Goal: Transaction & Acquisition: Purchase product/service

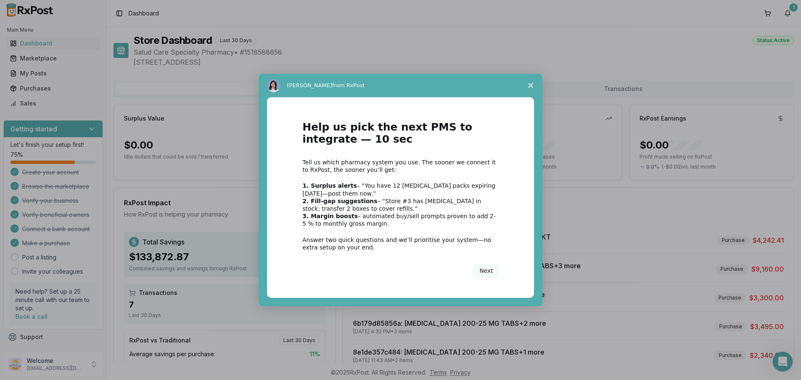
click at [533, 87] on span "Close survey" at bounding box center [530, 85] width 23 height 23
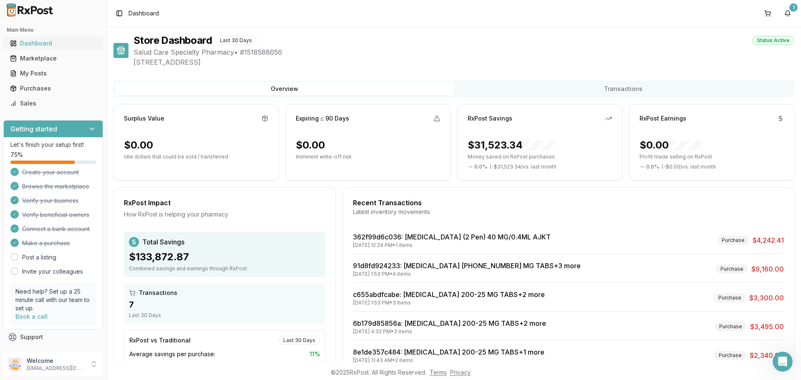
click at [50, 49] on link "Dashboard" at bounding box center [53, 43] width 93 height 15
click at [51, 58] on div "Marketplace" at bounding box center [53, 58] width 86 height 8
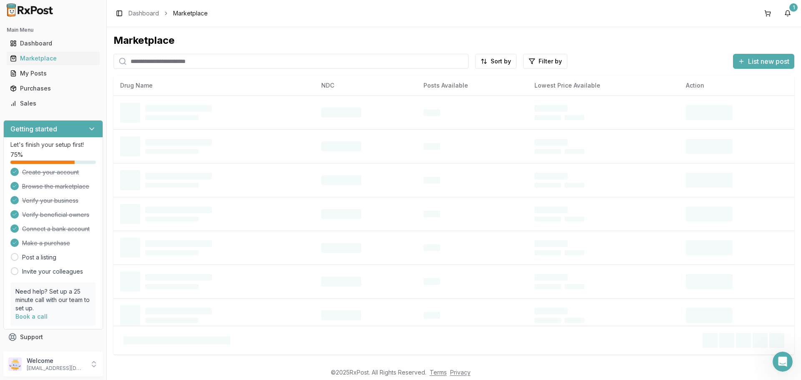
click at [212, 63] on input "search" at bounding box center [290, 61] width 355 height 15
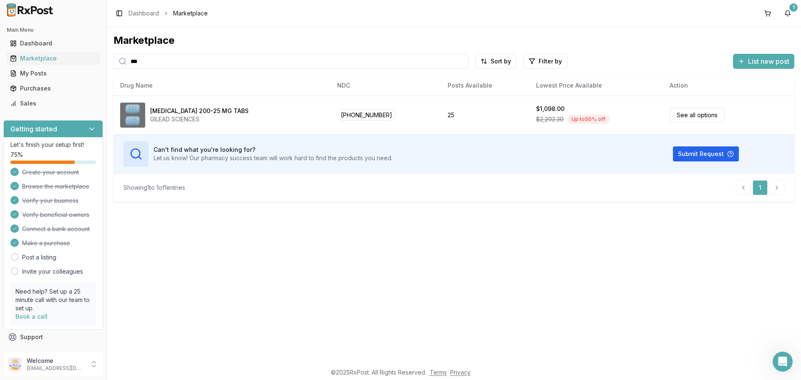
drag, startPoint x: 162, startPoint y: 66, endPoint x: 113, endPoint y: 64, distance: 49.7
click at [113, 64] on div "Marketplace *** Sort by Filter by List new post Drug Name NDC Posts Available L…" at bounding box center [454, 195] width 694 height 336
drag, startPoint x: 173, startPoint y: 65, endPoint x: 30, endPoint y: 55, distance: 143.4
click at [38, 55] on div "Main Menu Dashboard Marketplace My Posts Purchases Sales Getting started Let's …" at bounding box center [400, 190] width 801 height 380
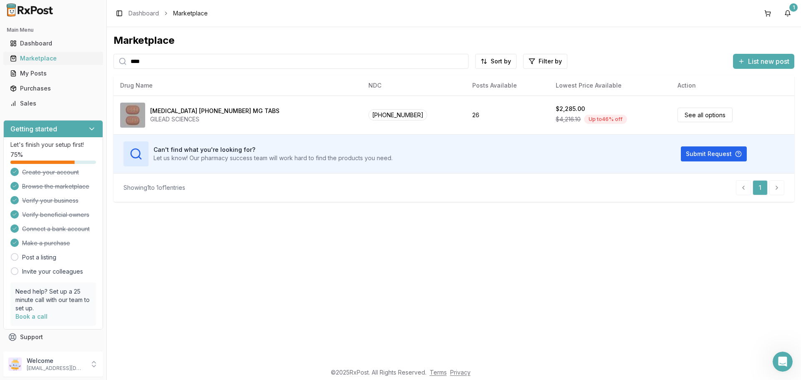
drag, startPoint x: 152, startPoint y: 56, endPoint x: 82, endPoint y: 58, distance: 70.1
click at [88, 58] on div "Main Menu Dashboard Marketplace My Posts Purchases Sales Getting started Let's …" at bounding box center [400, 190] width 801 height 380
drag, startPoint x: 146, startPoint y: 61, endPoint x: 130, endPoint y: 65, distance: 15.9
click at [130, 65] on input "****" at bounding box center [290, 61] width 355 height 15
type input "****"
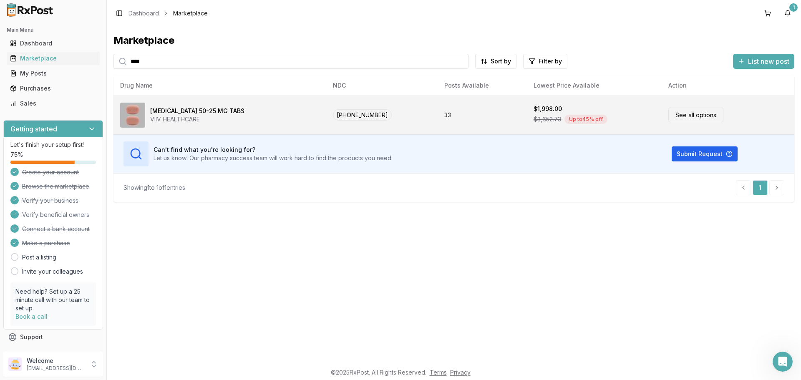
click at [698, 121] on link "See all options" at bounding box center [695, 115] width 55 height 15
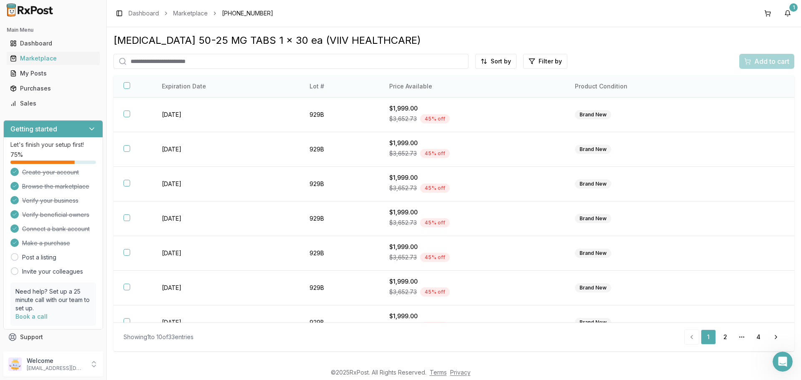
click at [417, 85] on th "Price Available" at bounding box center [471, 87] width 185 height 22
click at [408, 89] on th "Price Available" at bounding box center [471, 87] width 185 height 22
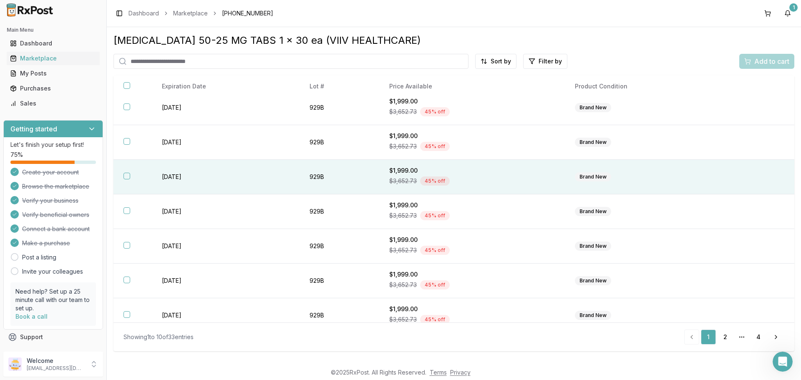
scroll to position [121, 0]
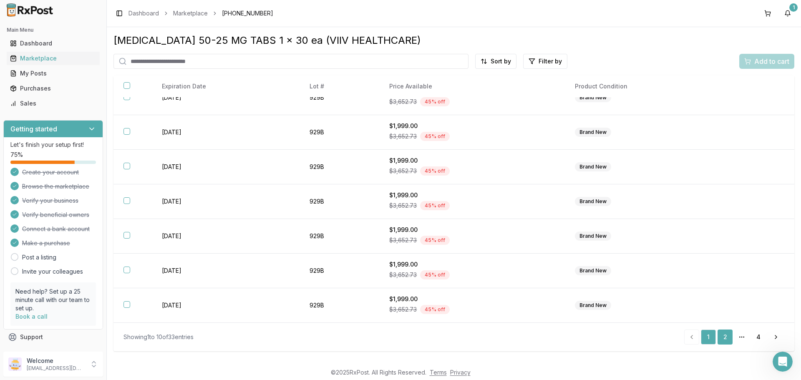
click at [725, 345] on link "2" at bounding box center [725, 337] width 15 height 15
click at [763, 340] on link "4" at bounding box center [758, 337] width 15 height 15
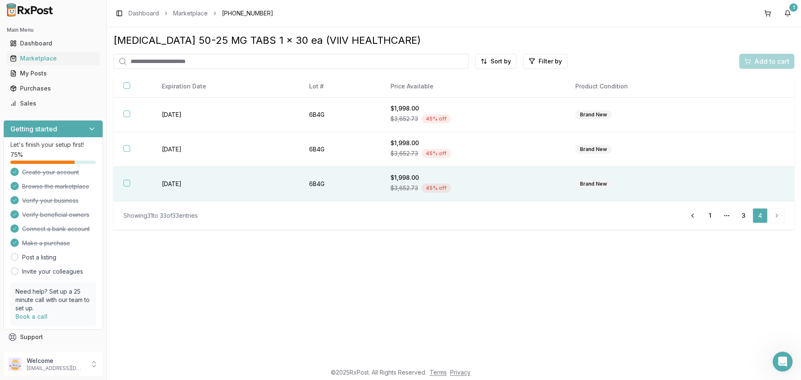
click at [134, 184] on th at bounding box center [132, 184] width 38 height 35
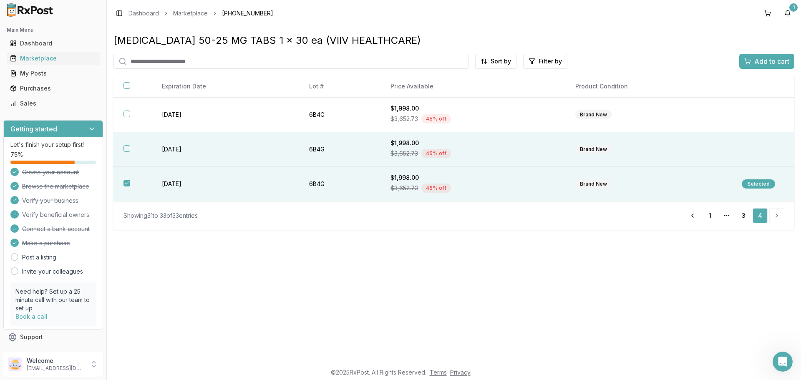
click at [132, 151] on th at bounding box center [132, 149] width 38 height 35
click at [761, 67] on button "Add to cart" at bounding box center [766, 61] width 55 height 15
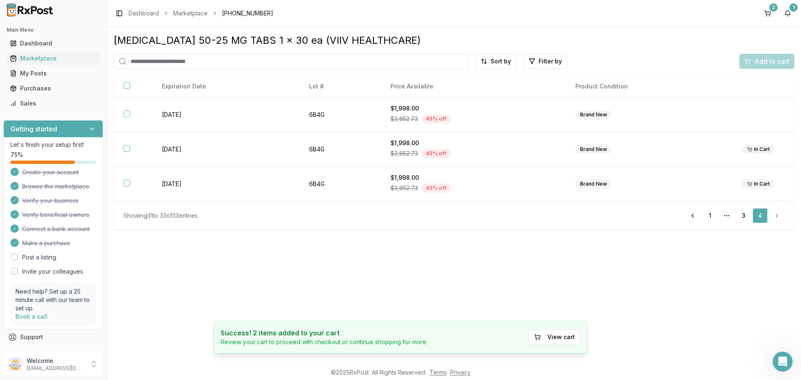
click at [292, 67] on input "search" at bounding box center [290, 61] width 355 height 15
type input "****"
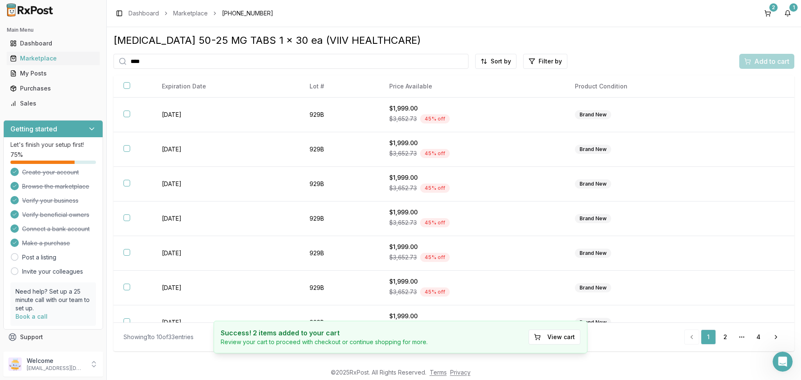
click at [367, 53] on div "Juluca 50-25 MG TABS 1 x 30 ea (VIIV HEALTHCARE) **** Sort by Filter by Add to …" at bounding box center [453, 192] width 681 height 316
drag, startPoint x: 339, startPoint y: 65, endPoint x: 363, endPoint y: 57, distance: 25.3
click at [340, 65] on input "****" at bounding box center [290, 61] width 355 height 15
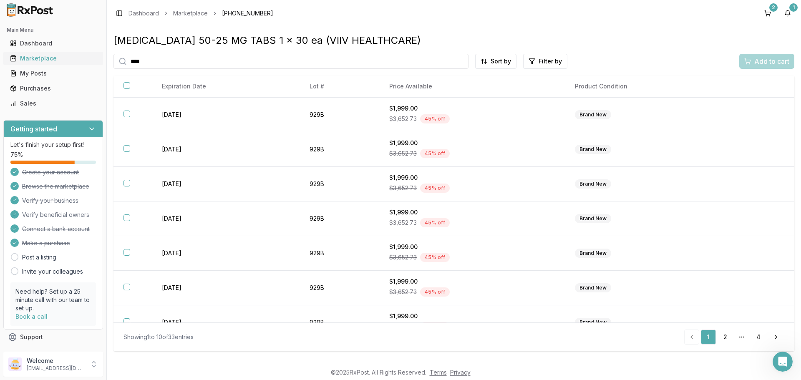
click at [19, 54] on link "Marketplace" at bounding box center [53, 58] width 93 height 15
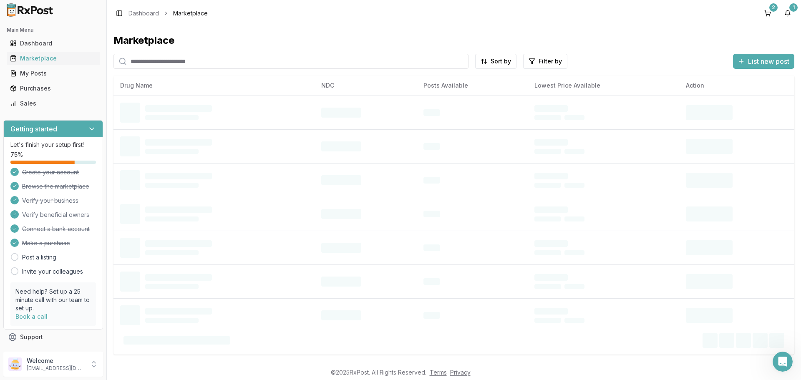
click at [156, 63] on input "search" at bounding box center [290, 61] width 355 height 15
type input "****"
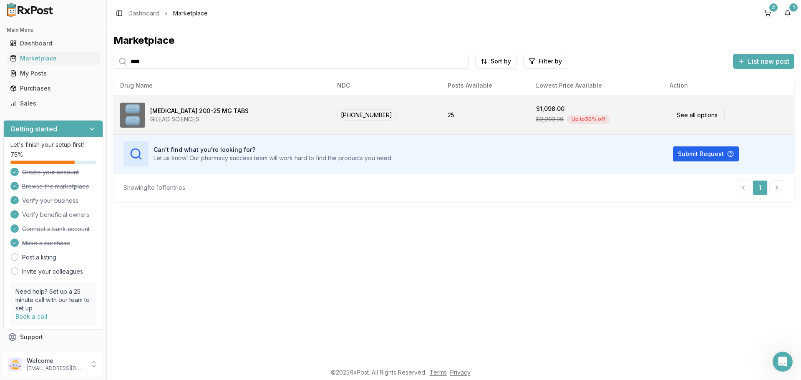
click at [705, 116] on link "See all options" at bounding box center [697, 115] width 55 height 15
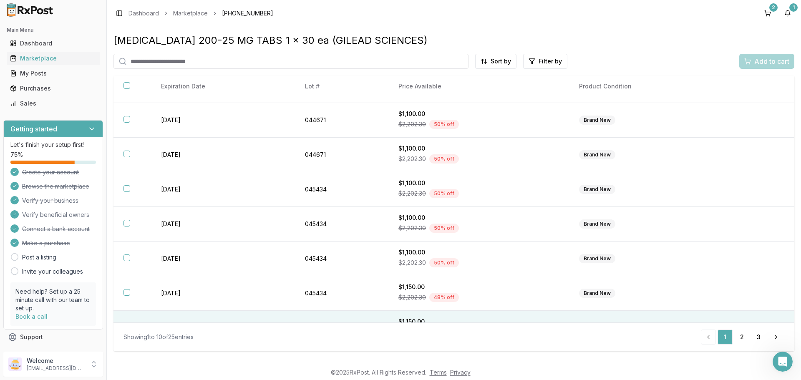
scroll to position [121, 0]
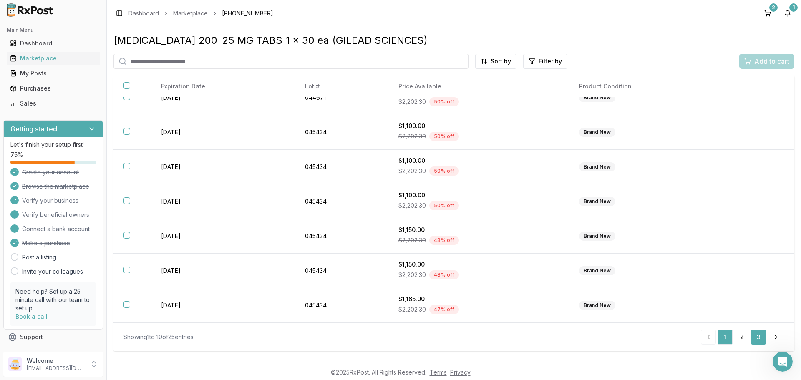
click at [756, 339] on link "3" at bounding box center [758, 337] width 15 height 15
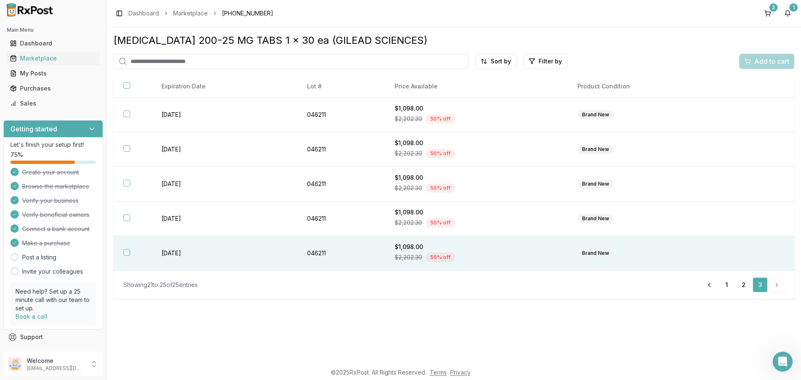
click at [133, 251] on th at bounding box center [132, 253] width 38 height 35
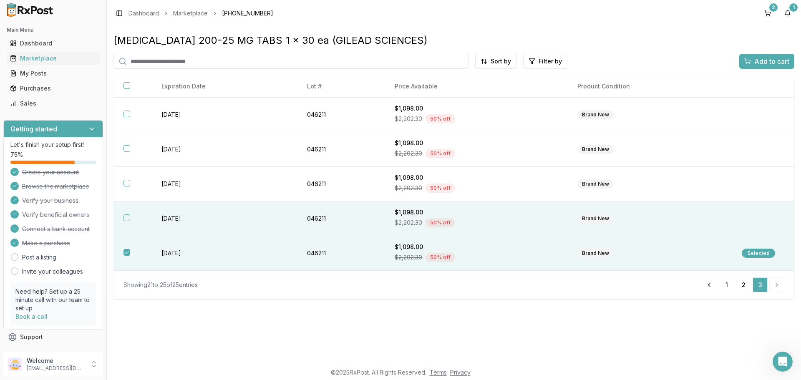
click at [134, 217] on th at bounding box center [132, 218] width 38 height 35
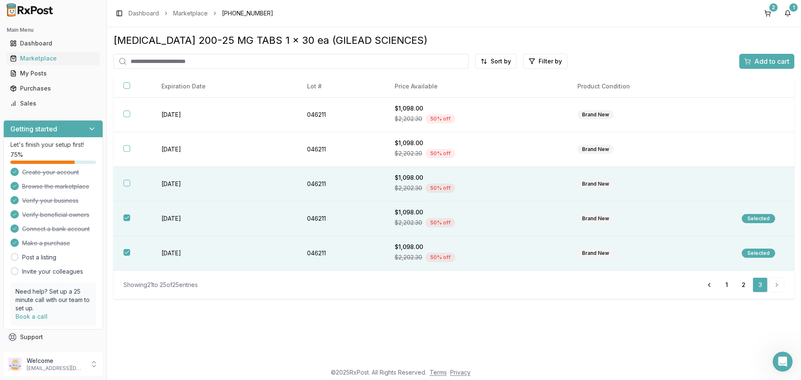
click at [126, 187] on th at bounding box center [132, 184] width 38 height 35
click at [771, 66] on span "Add to cart" at bounding box center [771, 61] width 35 height 10
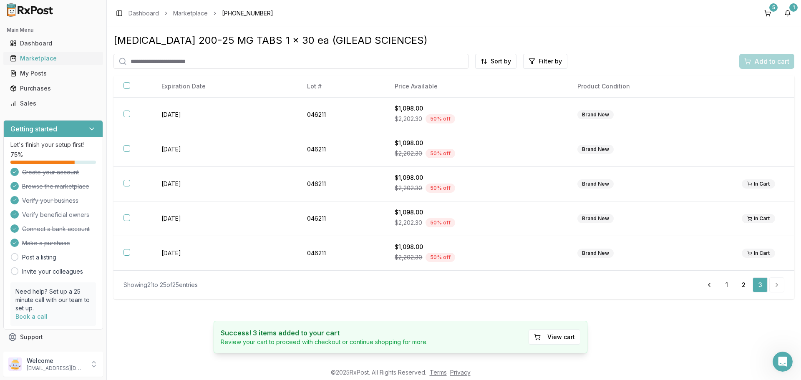
click at [47, 55] on div "Marketplace" at bounding box center [53, 58] width 86 height 8
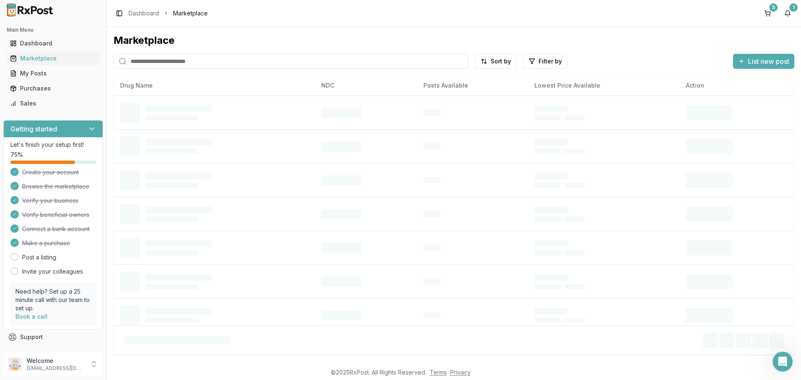
click at [148, 64] on input "search" at bounding box center [290, 61] width 355 height 15
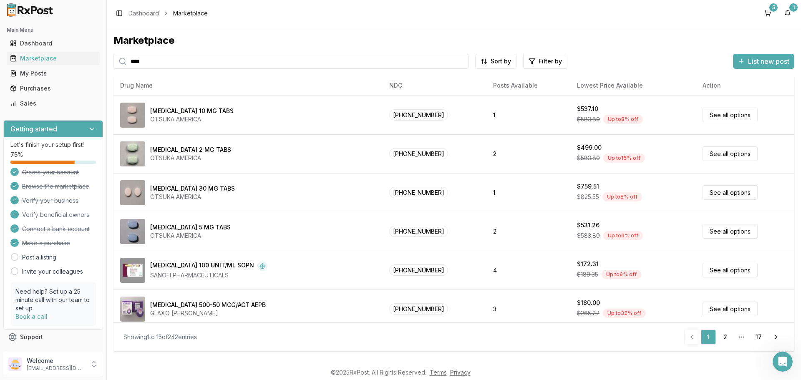
type input "****"
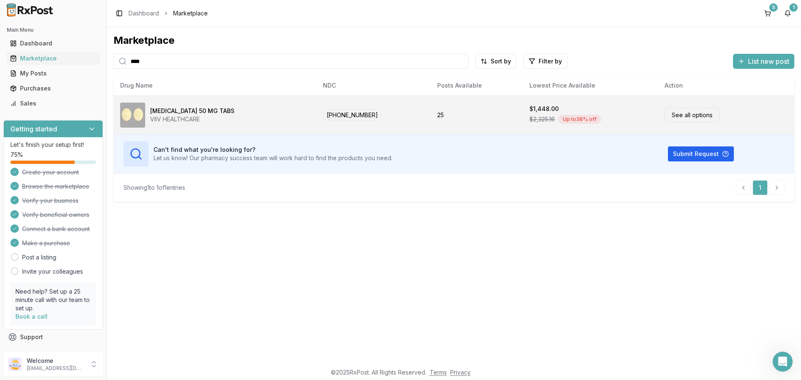
click at [667, 121] on link "See all options" at bounding box center [692, 115] width 55 height 15
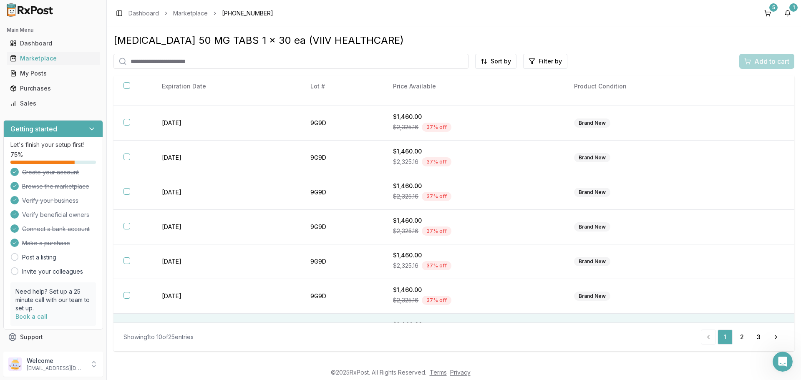
scroll to position [121, 0]
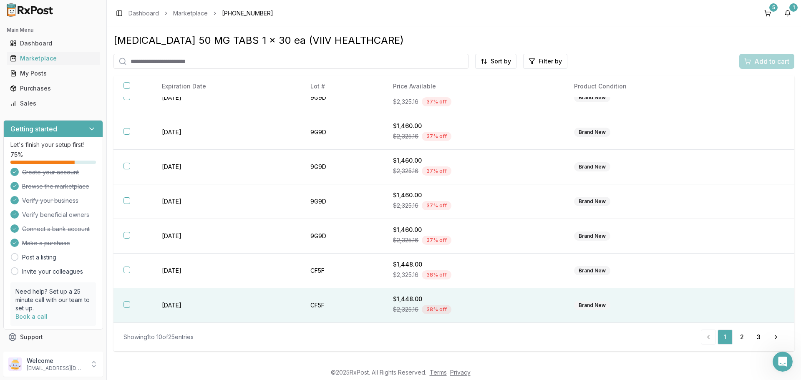
click at [128, 308] on th at bounding box center [132, 305] width 38 height 35
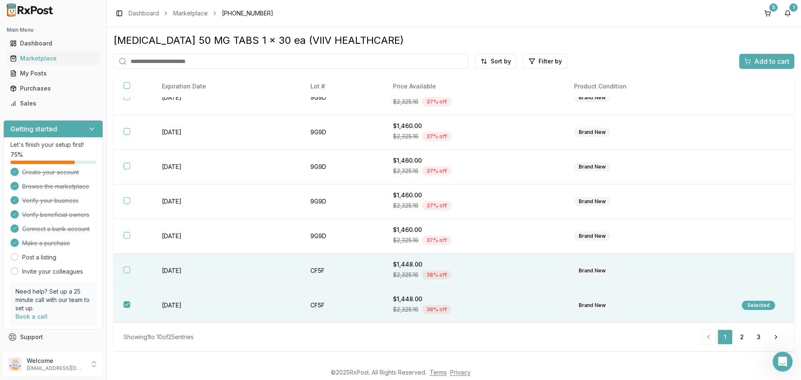
click at [131, 274] on th at bounding box center [132, 271] width 38 height 35
click at [767, 63] on span "Add to cart" at bounding box center [771, 61] width 35 height 10
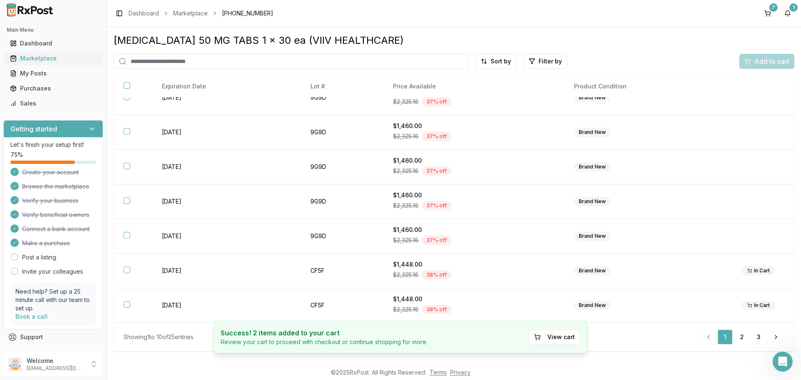
click at [31, 58] on div "Marketplace" at bounding box center [53, 58] width 86 height 8
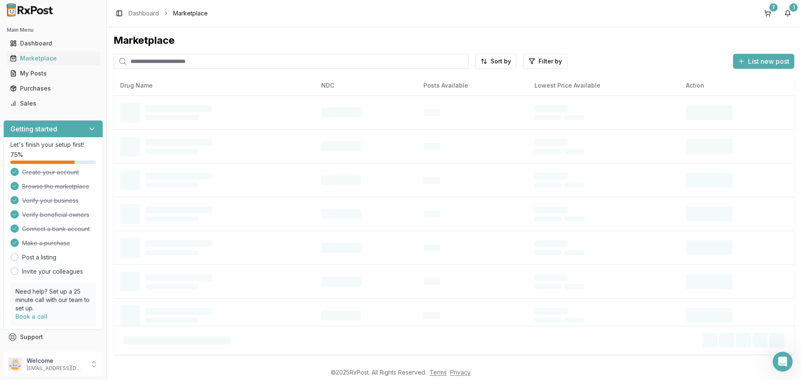
click at [306, 65] on input "search" at bounding box center [290, 61] width 355 height 15
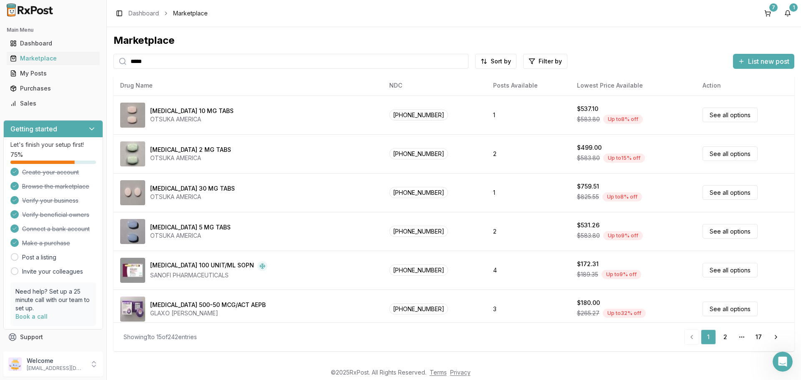
type input "*****"
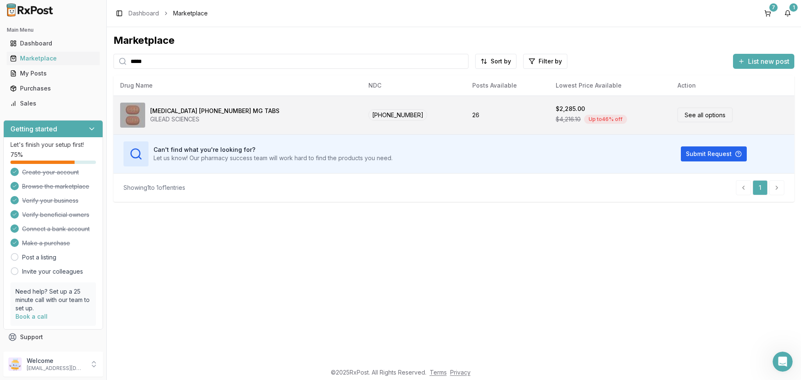
click at [711, 117] on link "See all options" at bounding box center [704, 115] width 55 height 15
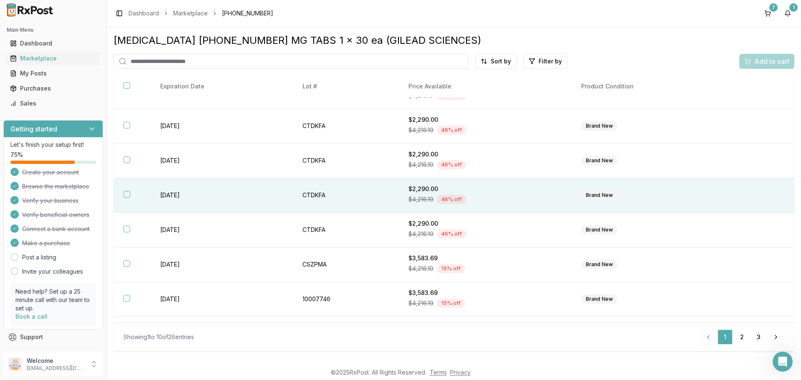
scroll to position [121, 0]
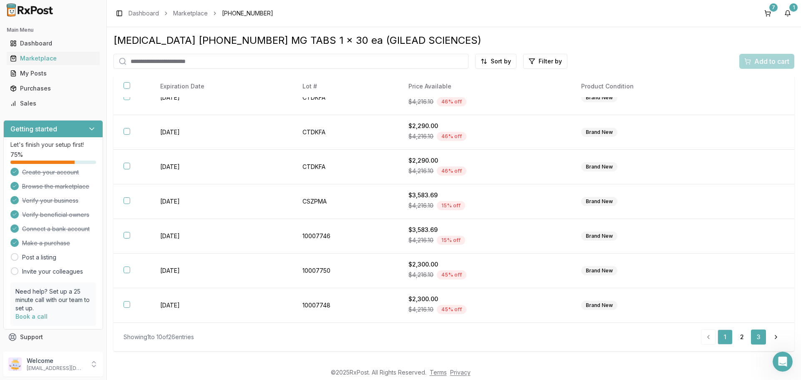
click at [756, 338] on link "3" at bounding box center [758, 337] width 15 height 15
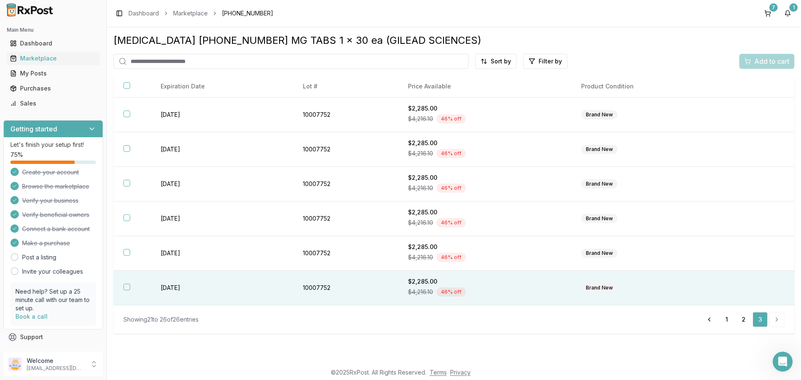
click at [128, 291] on th at bounding box center [131, 288] width 37 height 35
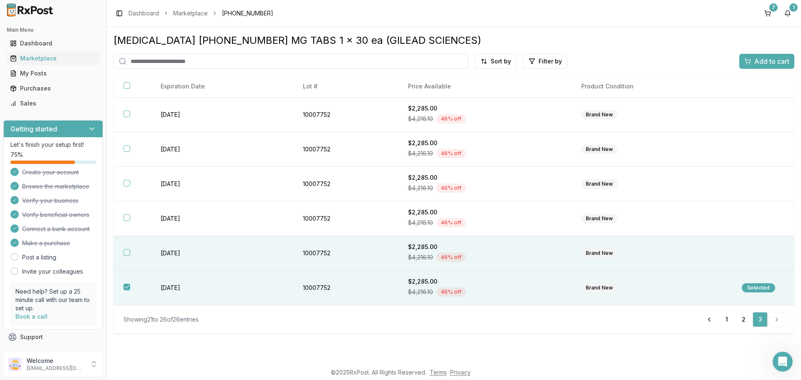
click at [131, 258] on th at bounding box center [131, 253] width 37 height 35
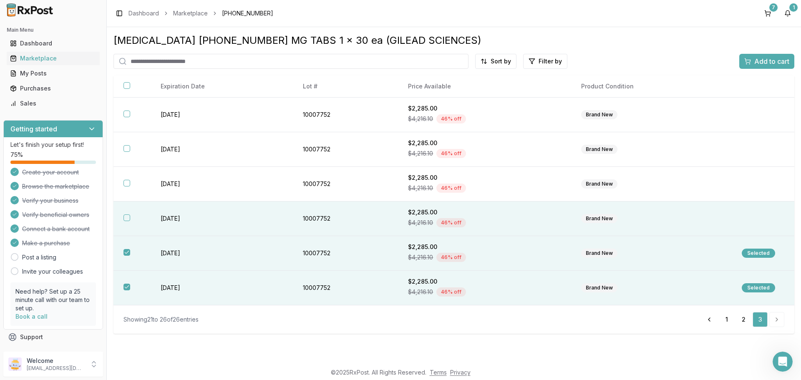
click at [124, 215] on button "button" at bounding box center [126, 217] width 7 height 7
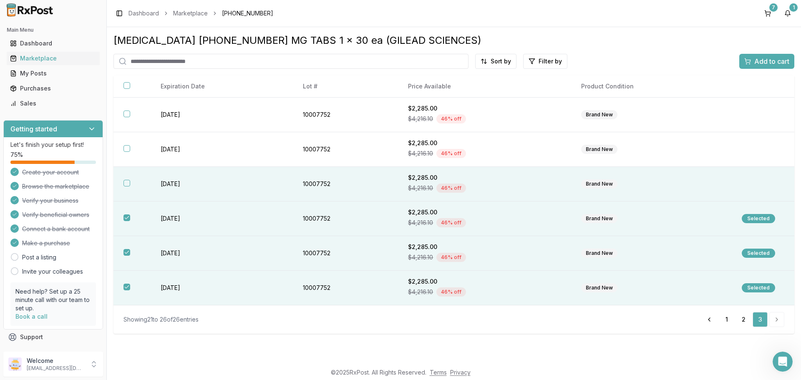
click at [132, 182] on th at bounding box center [131, 184] width 37 height 35
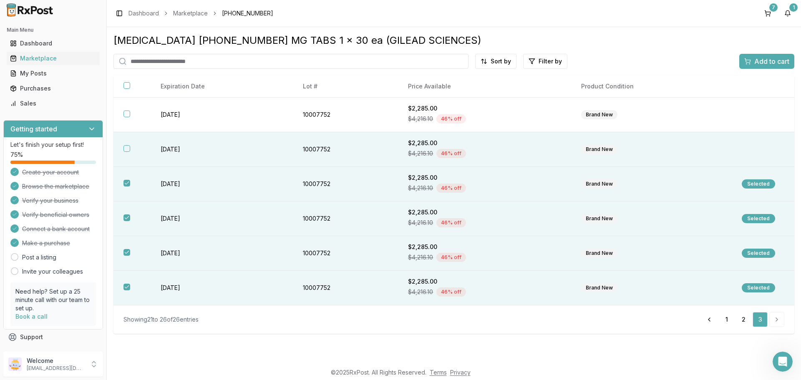
click at [124, 142] on th at bounding box center [131, 149] width 37 height 35
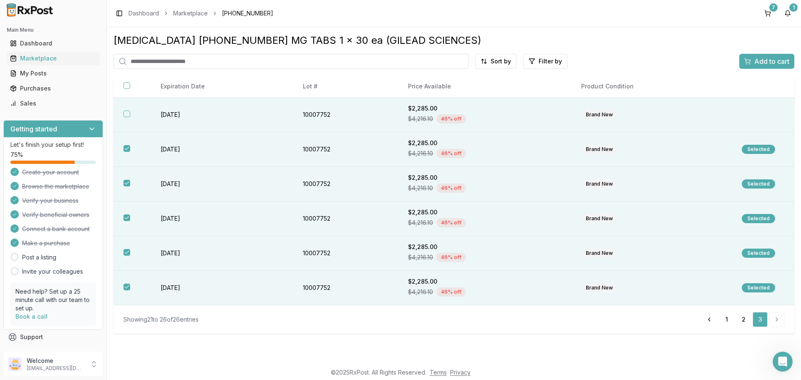
click at [129, 115] on button "button" at bounding box center [126, 114] width 7 height 7
click at [784, 60] on span "Add to cart" at bounding box center [771, 61] width 35 height 10
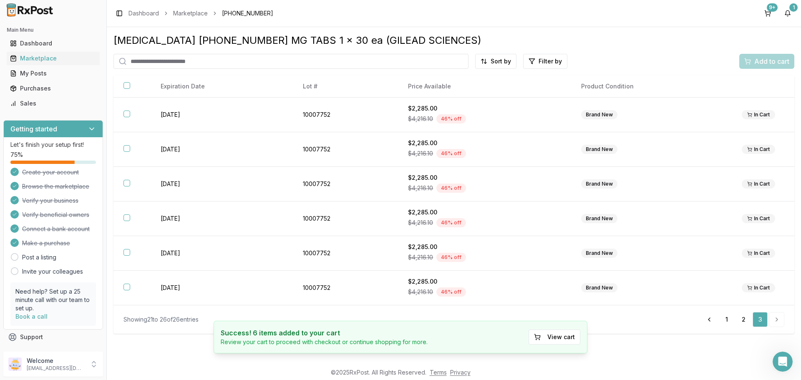
click at [233, 60] on input "search" at bounding box center [290, 61] width 355 height 15
click at [44, 58] on div "Marketplace" at bounding box center [53, 58] width 86 height 8
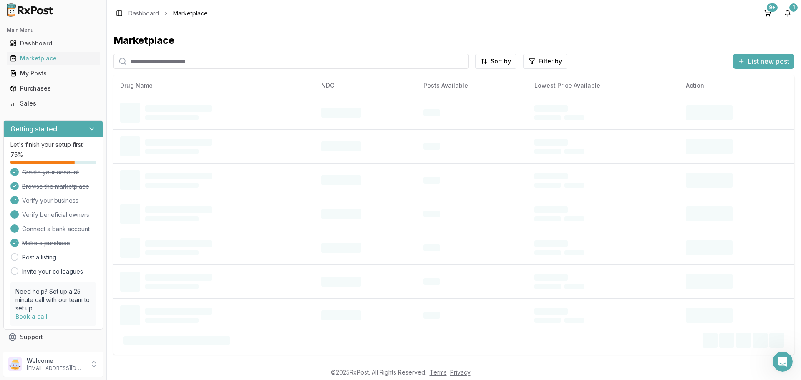
click at [189, 66] on input "search" at bounding box center [290, 61] width 355 height 15
type input "*"
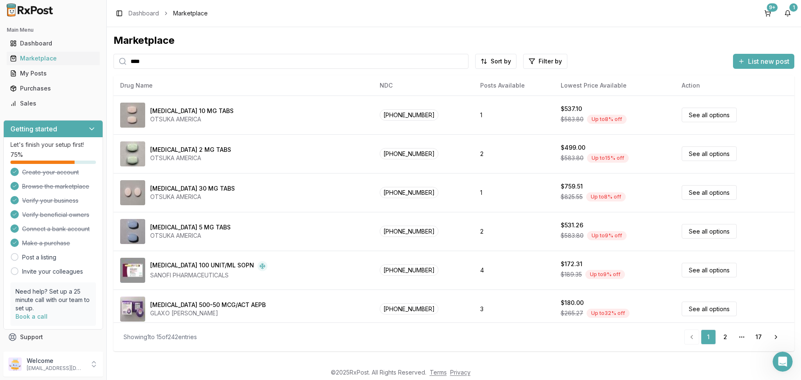
click at [424, 59] on input "****" at bounding box center [290, 61] width 355 height 15
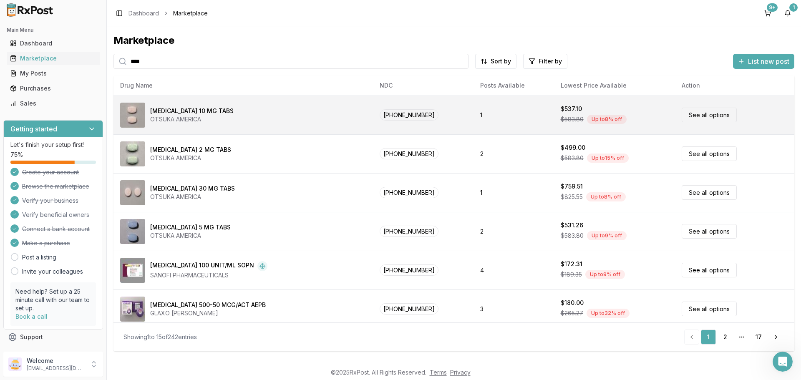
type input "*******"
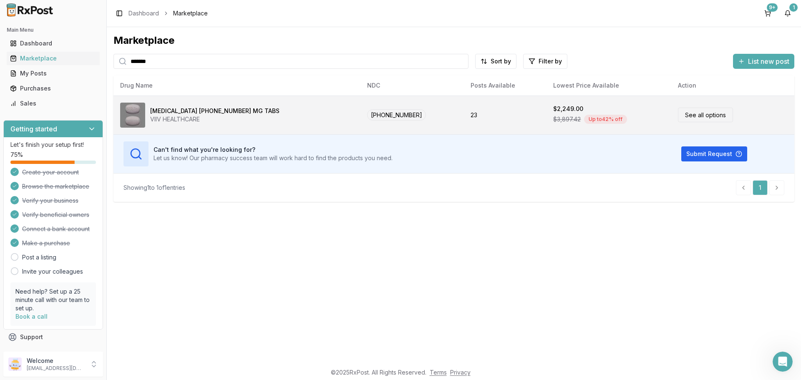
click at [682, 120] on link "See all options" at bounding box center [705, 115] width 55 height 15
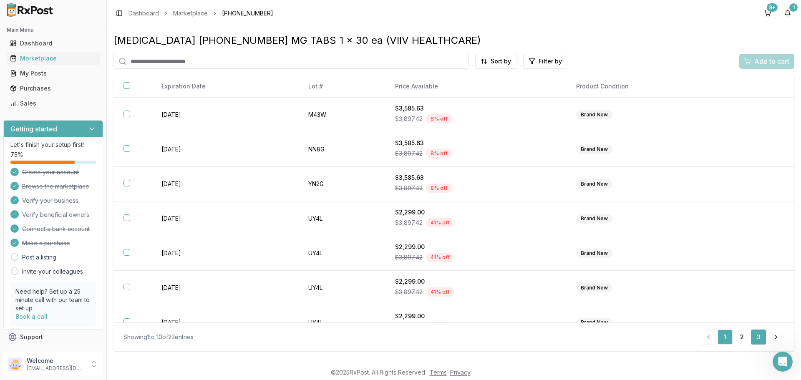
click at [763, 340] on link "3" at bounding box center [758, 337] width 15 height 15
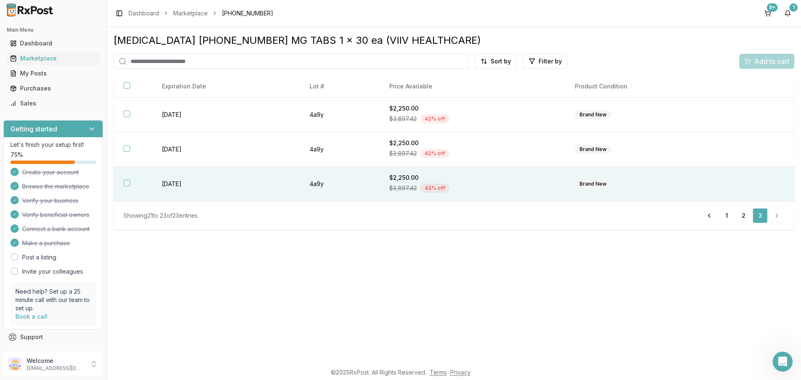
click at [121, 179] on th at bounding box center [132, 184] width 38 height 35
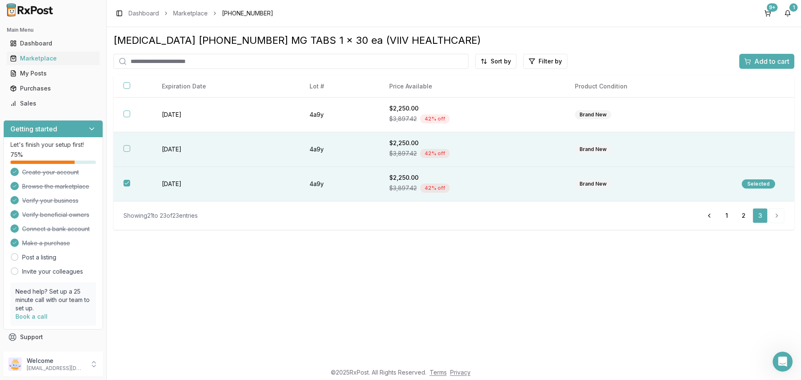
click at [131, 152] on th at bounding box center [132, 149] width 38 height 35
click at [769, 59] on span "Add to cart" at bounding box center [771, 61] width 35 height 10
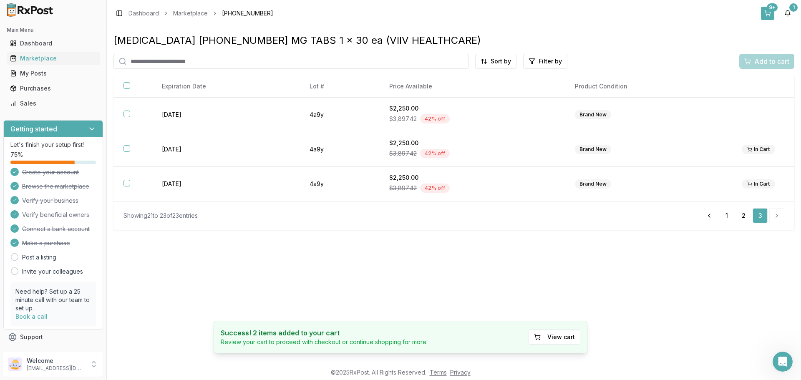
click at [771, 6] on div "9+" at bounding box center [772, 7] width 11 height 8
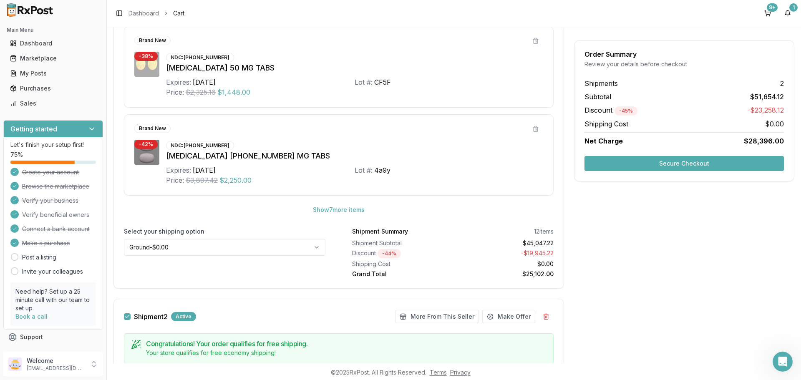
scroll to position [584, 0]
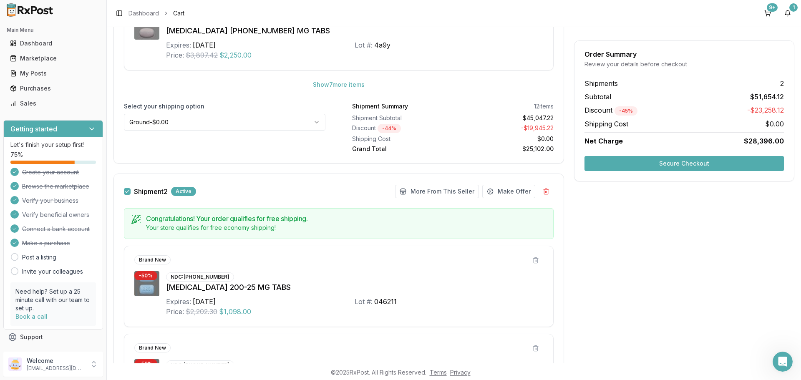
click at [311, 123] on html "Main Menu Dashboard Marketplace My Posts Purchases Sales Getting started Let's …" at bounding box center [400, 190] width 801 height 380
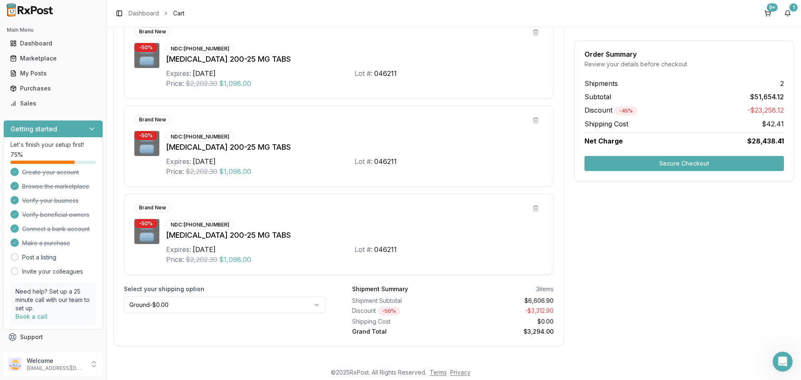
scroll to position [818, 0]
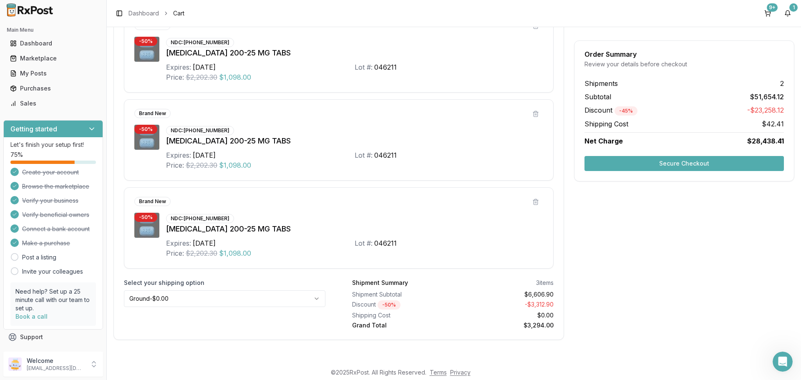
click at [197, 295] on html "Main Menu Dashboard Marketplace My Posts Purchases Sales Getting started Let's …" at bounding box center [400, 190] width 801 height 380
click at [722, 166] on button "Secure Checkout" at bounding box center [683, 163] width 199 height 15
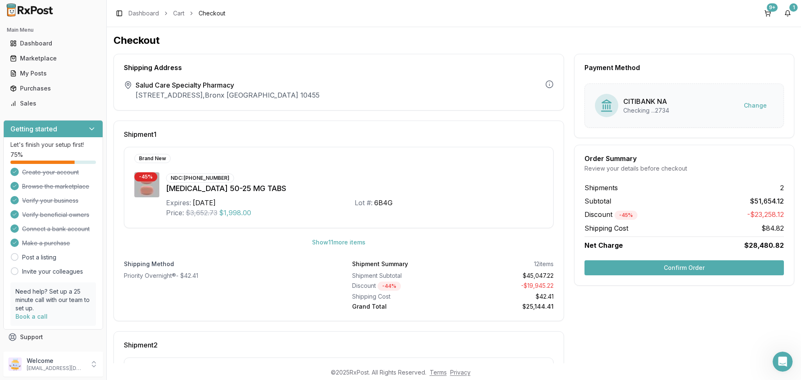
click at [680, 271] on button "Confirm Order" at bounding box center [683, 267] width 199 height 15
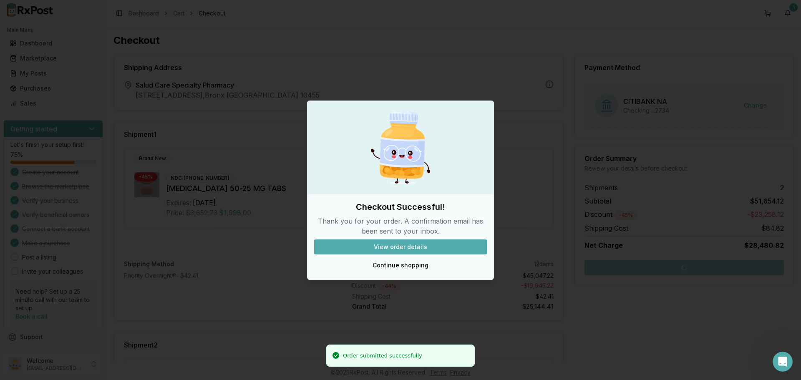
click at [610, 349] on div at bounding box center [400, 190] width 801 height 380
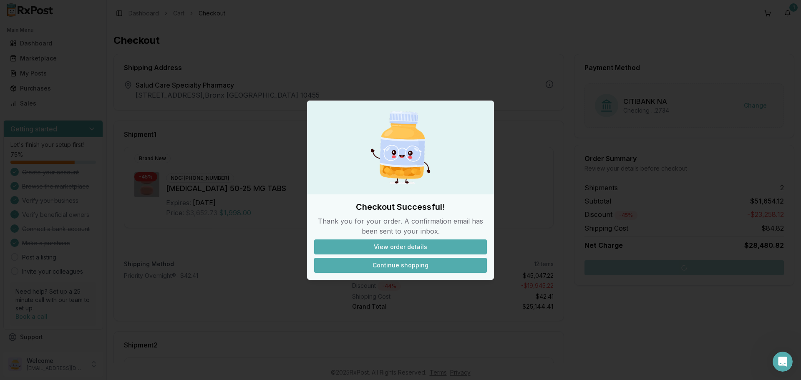
click at [371, 260] on button "Continue shopping" at bounding box center [400, 265] width 173 height 15
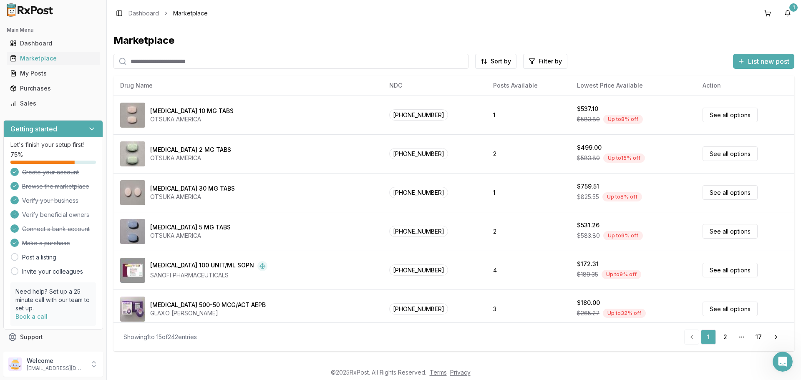
click at [171, 58] on input "search" at bounding box center [290, 61] width 355 height 15
paste input "**********"
click at [164, 63] on input "**********" at bounding box center [290, 61] width 355 height 15
click at [149, 60] on input "**********" at bounding box center [290, 61] width 355 height 15
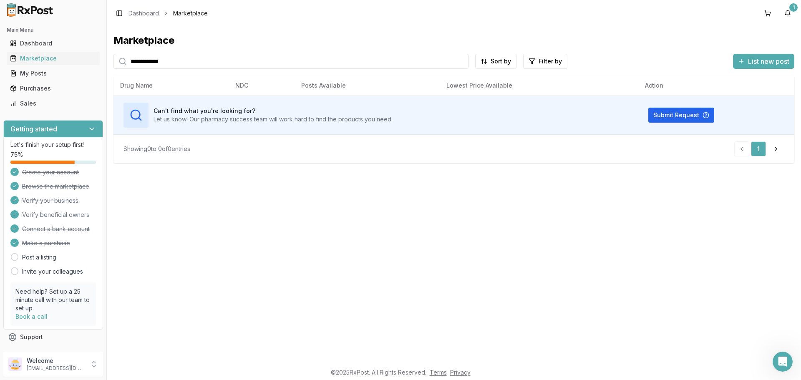
type input "**********"
drag, startPoint x: 178, startPoint y: 61, endPoint x: 126, endPoint y: 65, distance: 52.7
click at [126, 65] on div "**********" at bounding box center [290, 61] width 355 height 15
